Goal: Task Accomplishment & Management: Manage account settings

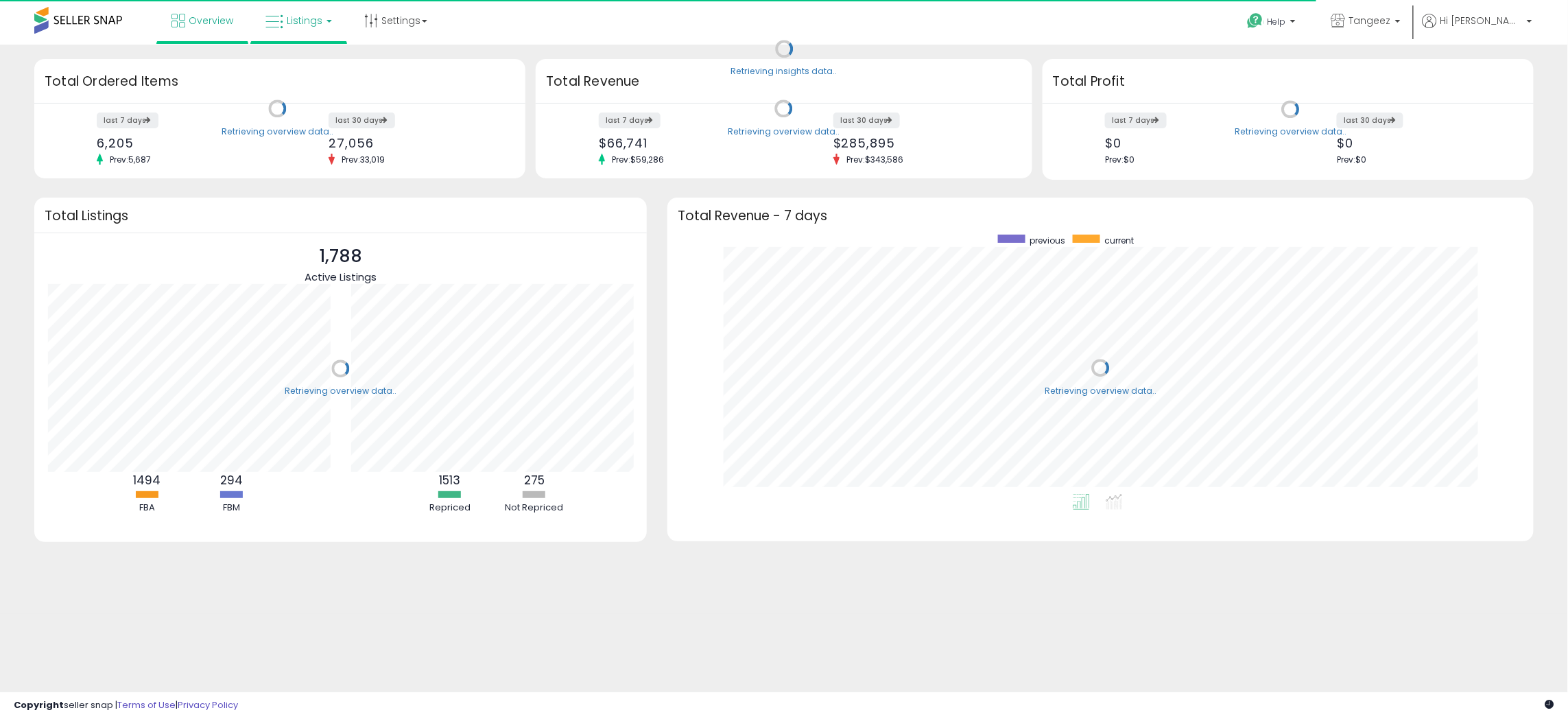
scroll to position [258, 839]
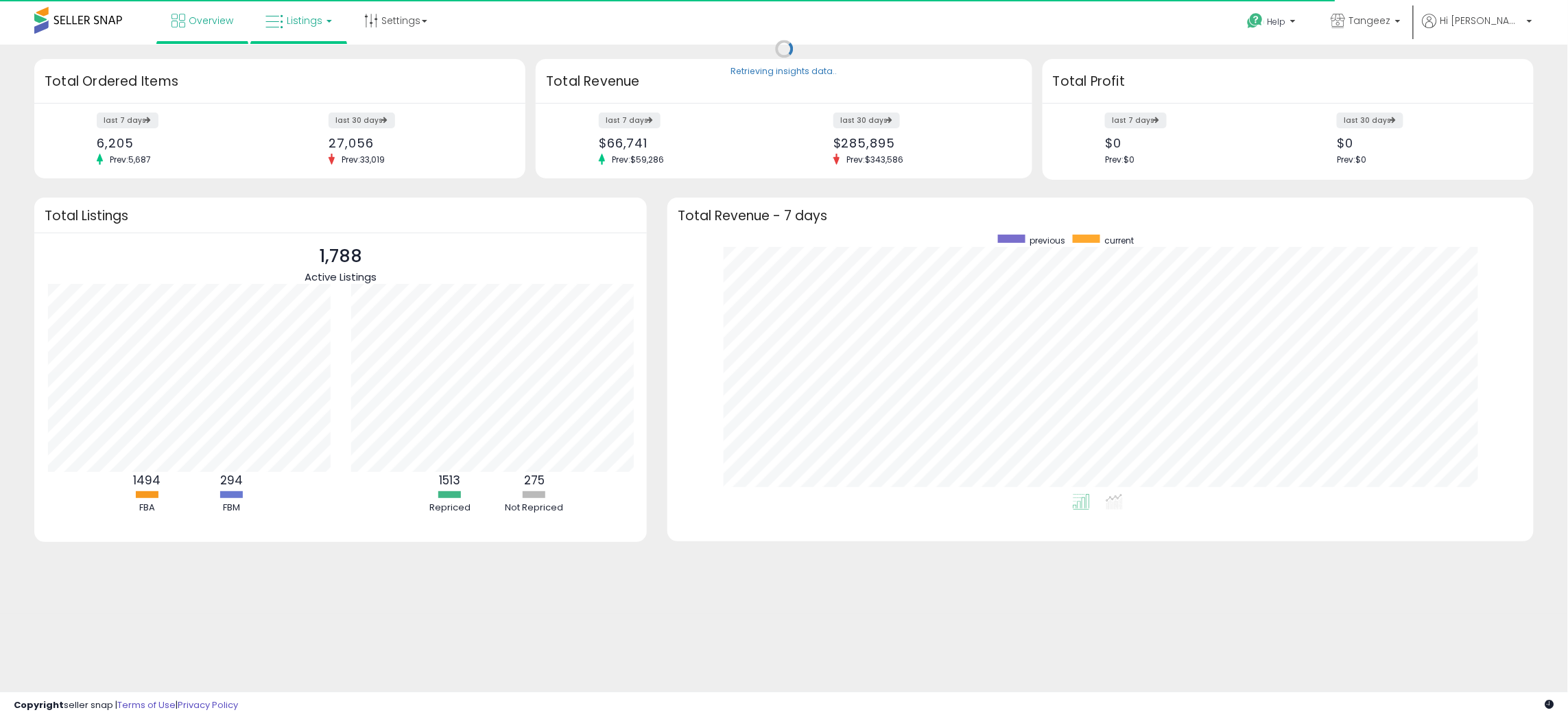
click at [297, 28] on link "Listings" at bounding box center [298, 20] width 87 height 41
click at [304, 64] on icon at bounding box center [309, 68] width 60 height 18
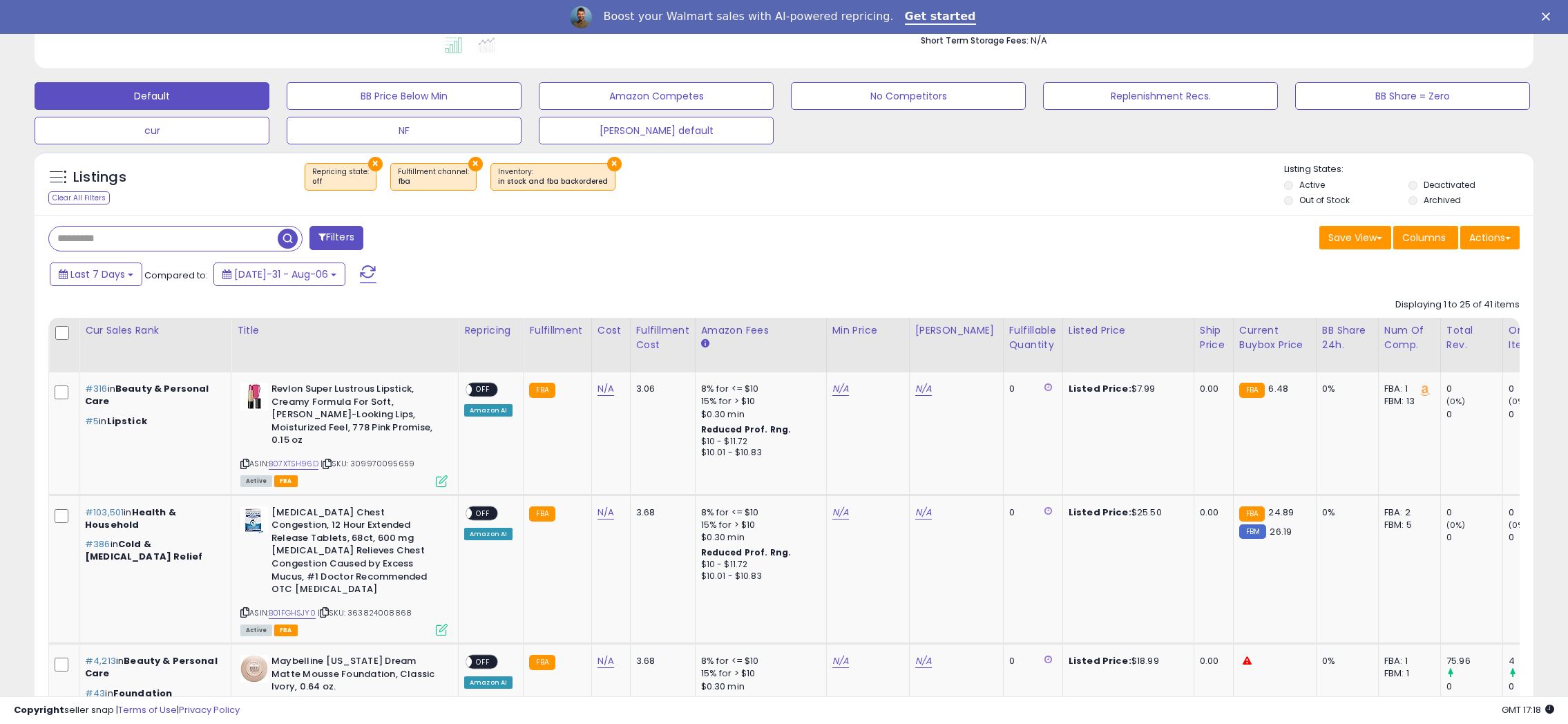
scroll to position [460, 0]
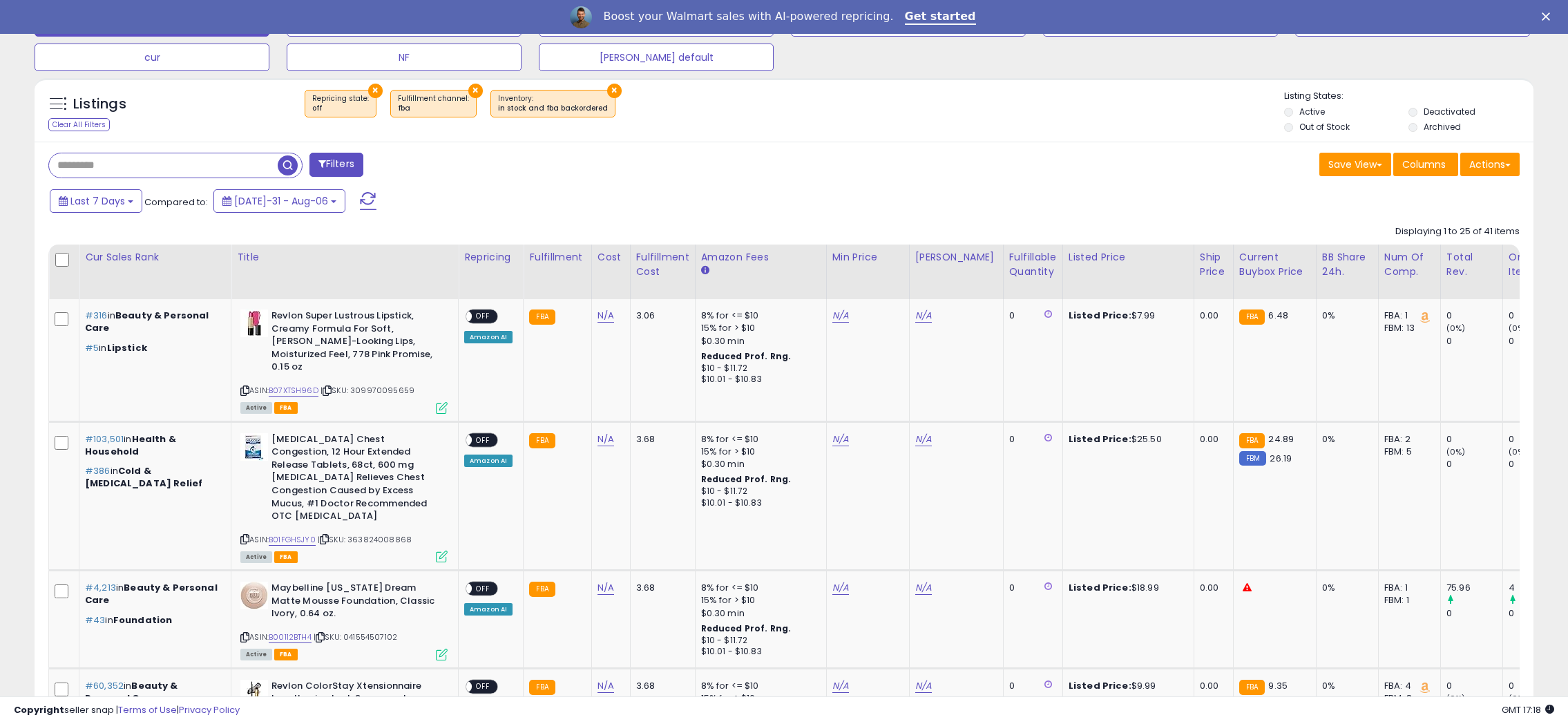
click at [468, 91] on button "×" at bounding box center [475, 91] width 15 height 15
select select "***"
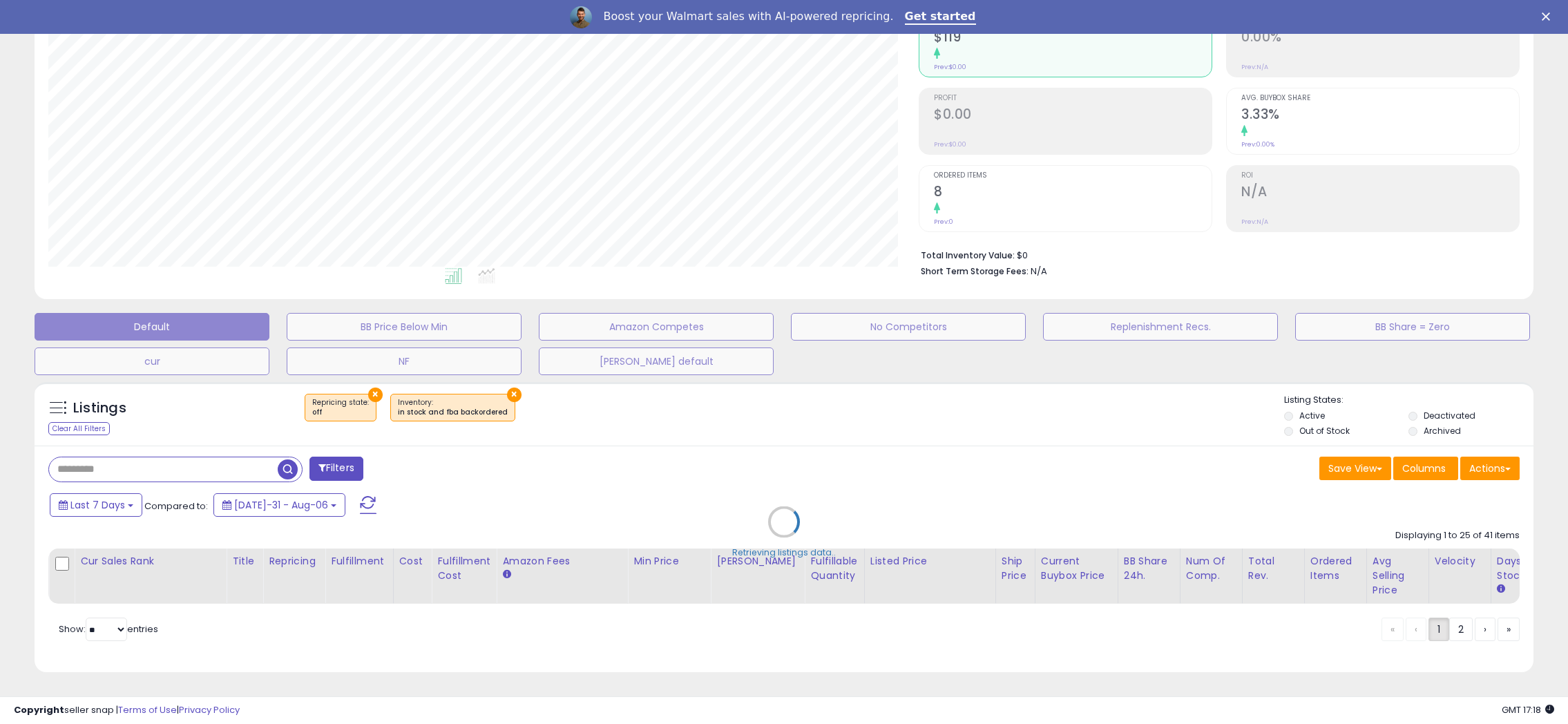
scroll to position [169, 0]
select select "*"
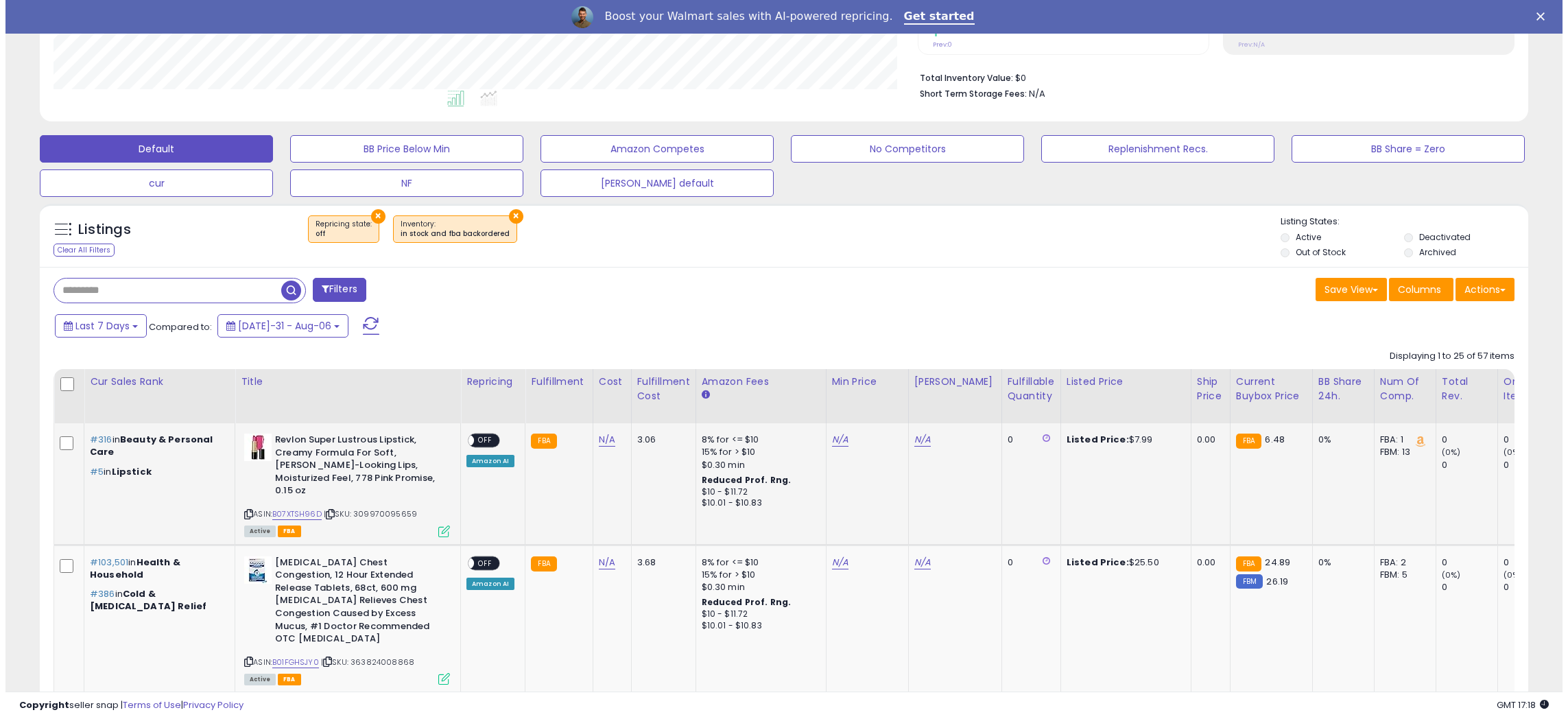
scroll to position [395, 0]
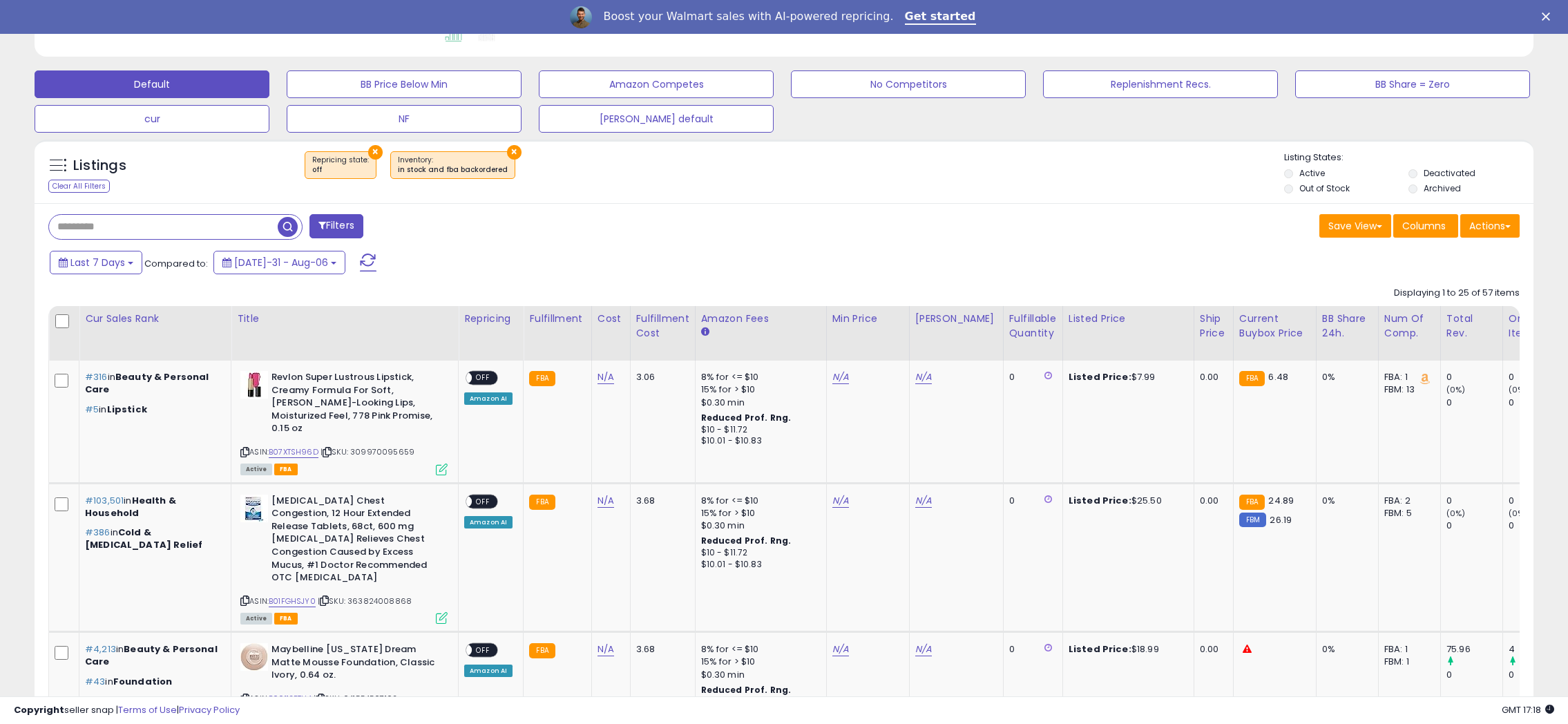
click at [353, 233] on button "Filters" at bounding box center [336, 226] width 54 height 24
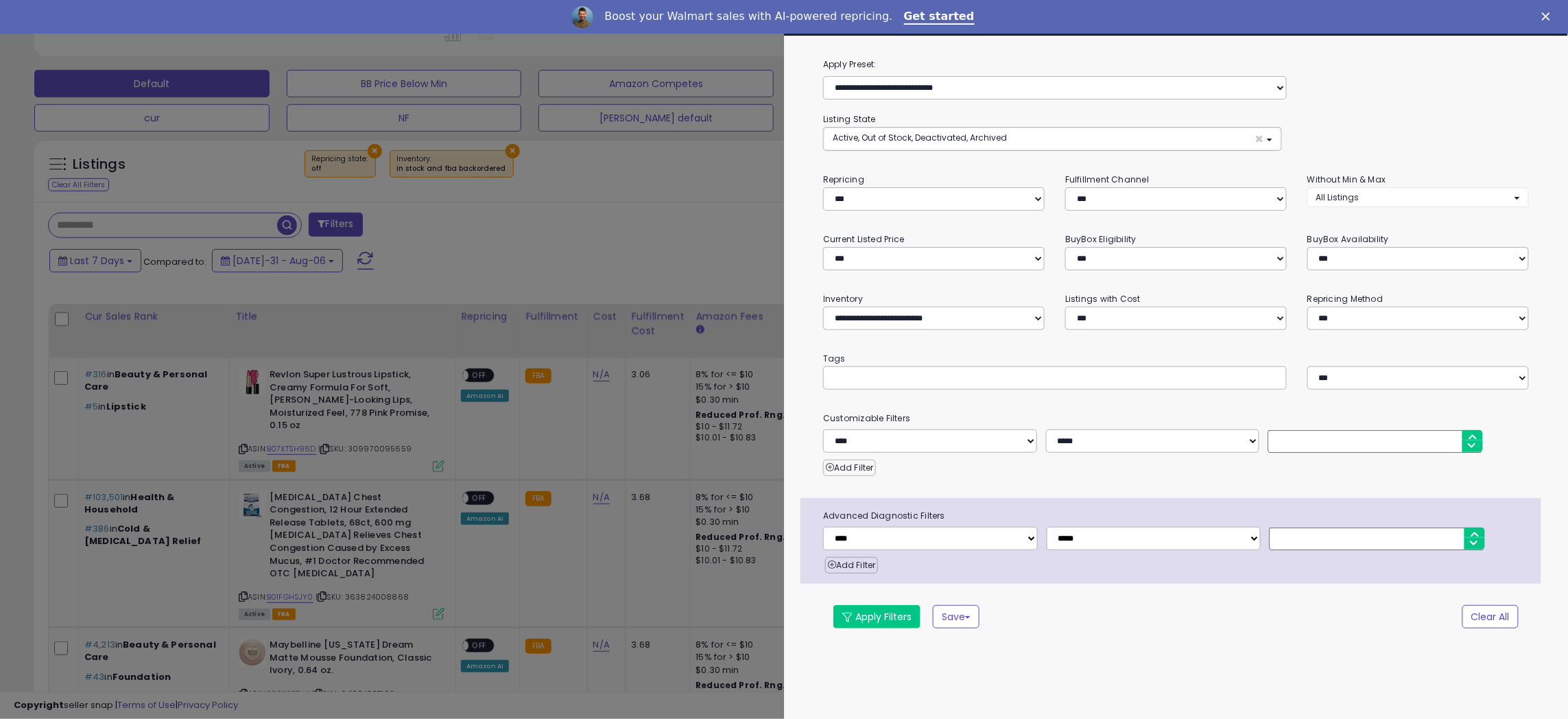
scroll to position [281, 872]
click at [944, 138] on span "Active, Out of Stock, Deactivated, Archived" at bounding box center [919, 137] width 174 height 11
click at [885, 212] on span "Deactivated" at bounding box center [866, 214] width 51 height 11
select select "**********"
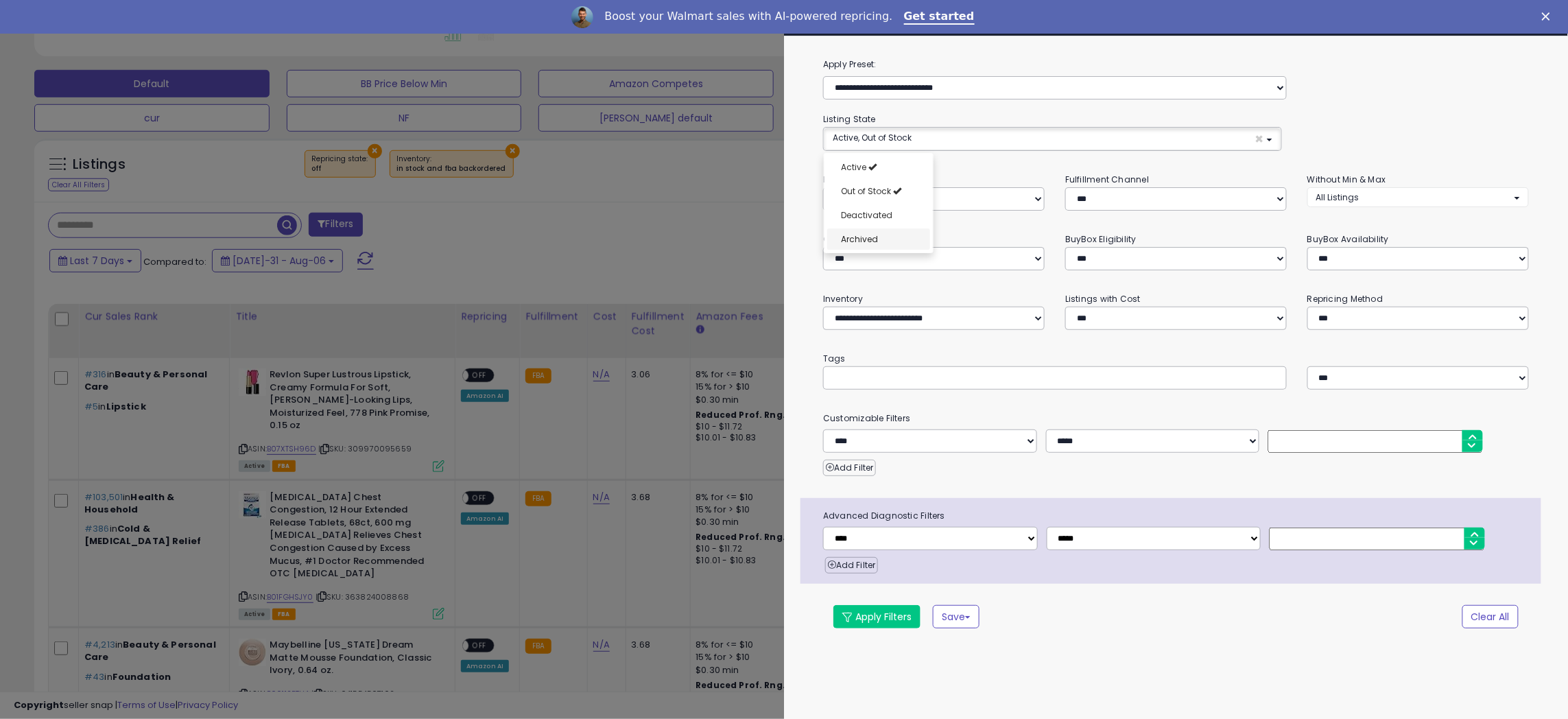
click at [881, 239] on link "Archived" at bounding box center [879, 239] width 103 height 22
click at [856, 615] on button "Apply Filters" at bounding box center [877, 617] width 87 height 23
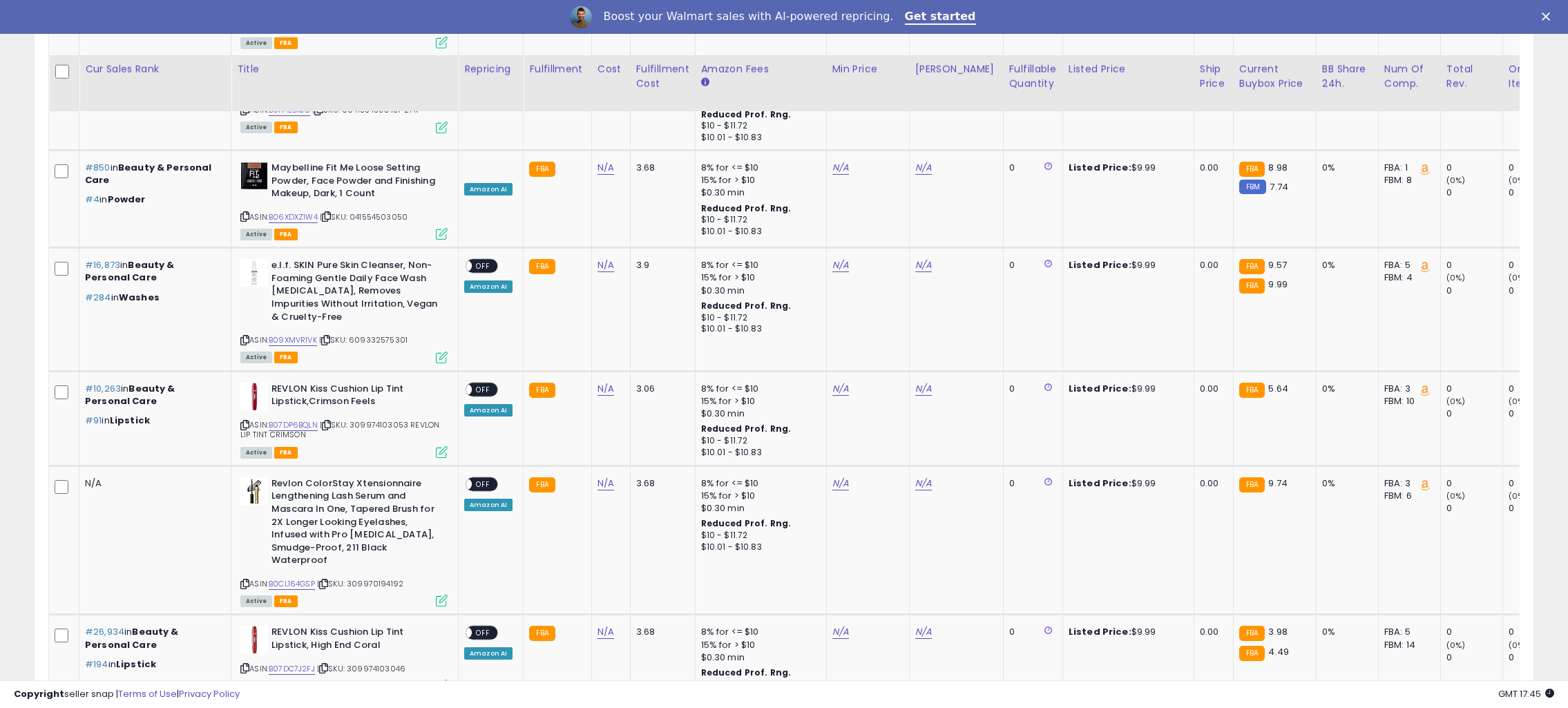
scroll to position [3069, 0]
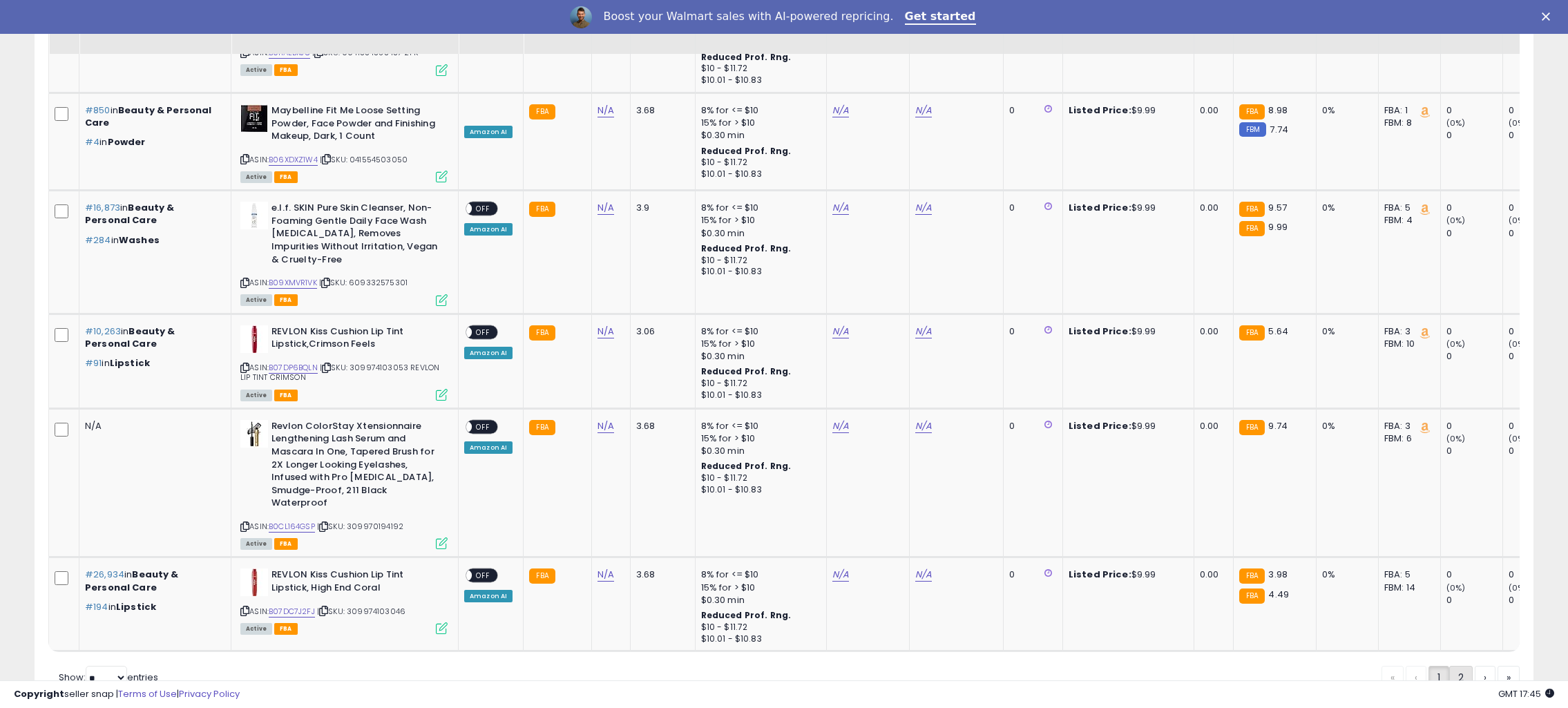
click at [1497, 666] on link "2" at bounding box center [1508, 677] width 22 height 24
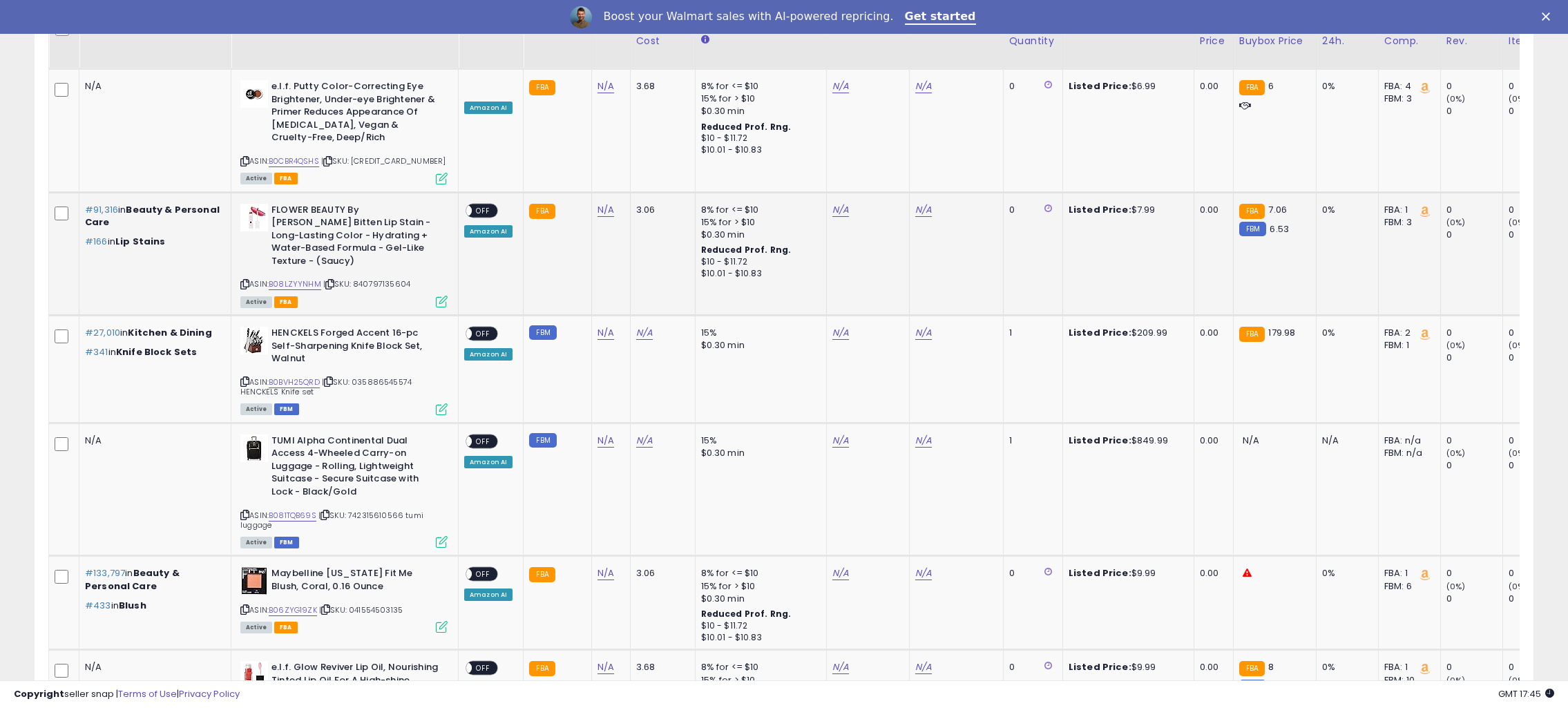
scroll to position [2557, 0]
